Goal: Communication & Community: Answer question/provide support

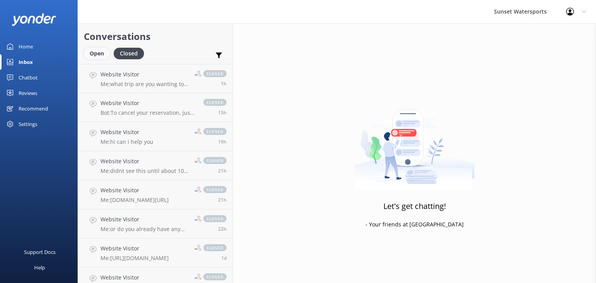
click at [91, 49] on div "Open" at bounding box center [97, 54] width 26 height 12
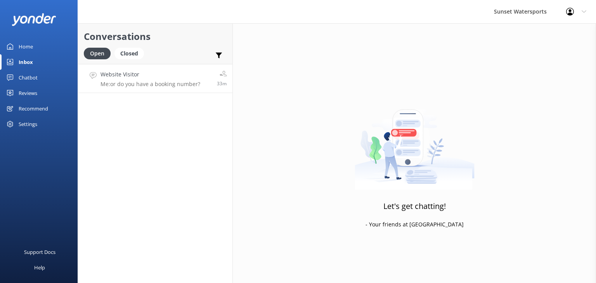
click at [177, 83] on p "Me: or do you have a booking number?" at bounding box center [151, 84] width 100 height 7
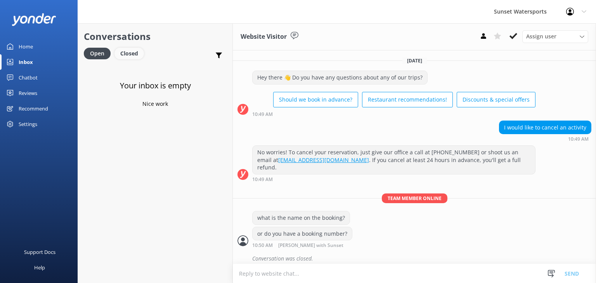
click at [132, 57] on div "Closed" at bounding box center [128, 54] width 29 height 12
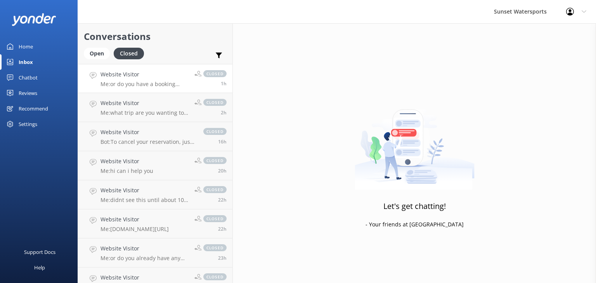
click at [158, 77] on h4 "Website Visitor" at bounding box center [145, 74] width 88 height 9
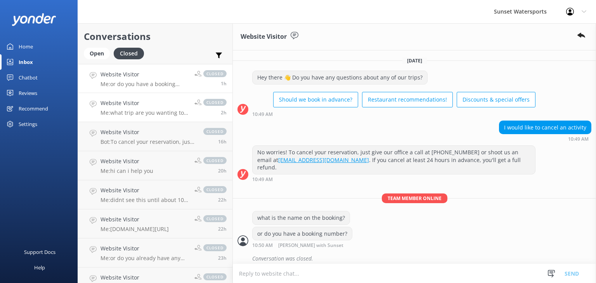
click at [149, 111] on p "Me: what trip are you wanting to do?" at bounding box center [145, 112] width 88 height 7
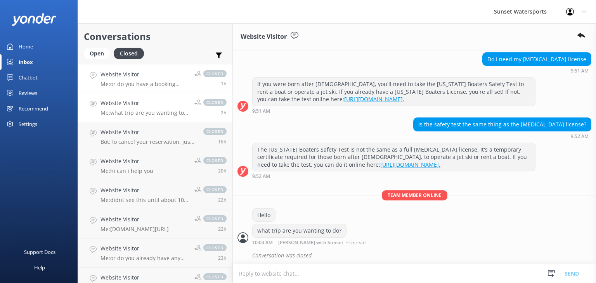
scroll to position [69, 0]
